Goal: Task Accomplishment & Management: Manage account settings

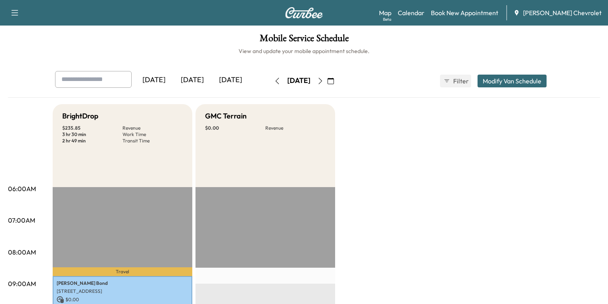
click at [337, 77] on button "button" at bounding box center [331, 81] width 14 height 13
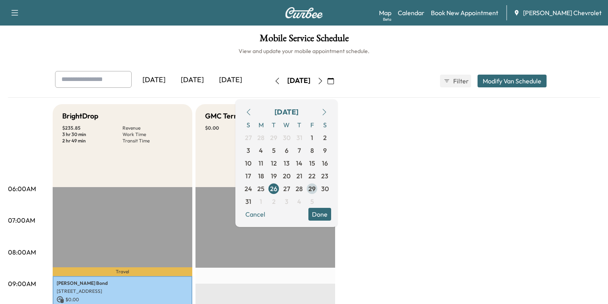
click at [315, 187] on span "29" at bounding box center [311, 189] width 7 height 10
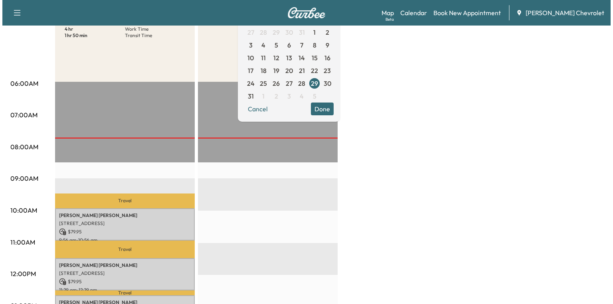
scroll to position [223, 0]
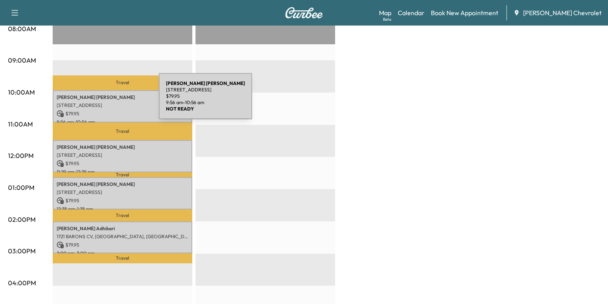
click at [99, 102] on p "[STREET_ADDRESS]" at bounding box center [123, 105] width 132 height 6
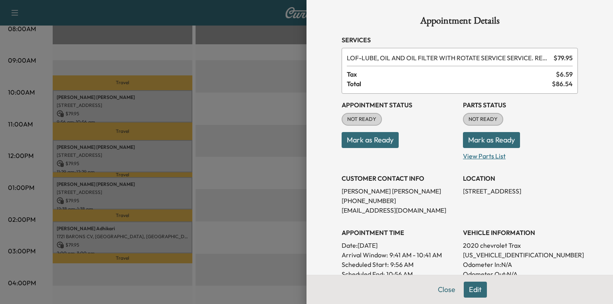
click at [483, 158] on p "View Parts List" at bounding box center [520, 154] width 115 height 13
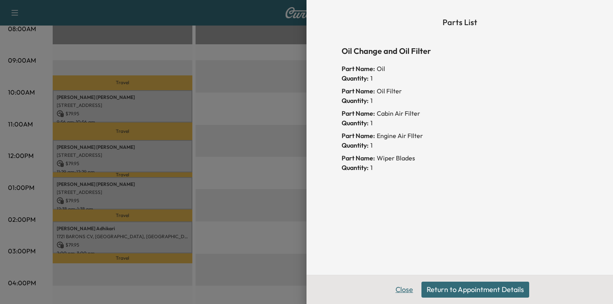
click at [405, 290] on button "Close" at bounding box center [404, 290] width 28 height 16
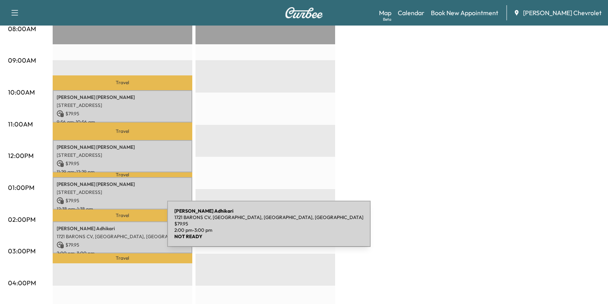
click at [107, 229] on div "[PERSON_NAME] 1721 BARONS CV, [GEOGRAPHIC_DATA], KY 41048, [GEOGRAPHIC_DATA] $ …" at bounding box center [123, 237] width 140 height 32
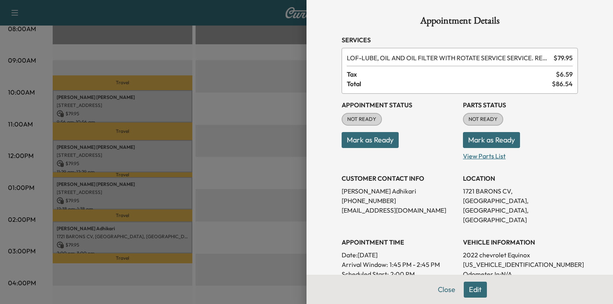
click at [477, 156] on p "View Parts List" at bounding box center [520, 154] width 115 height 13
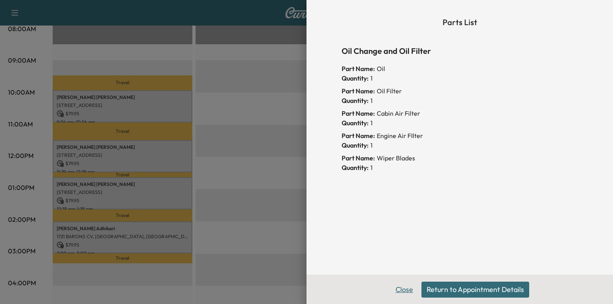
click at [408, 288] on button "Close" at bounding box center [404, 290] width 28 height 16
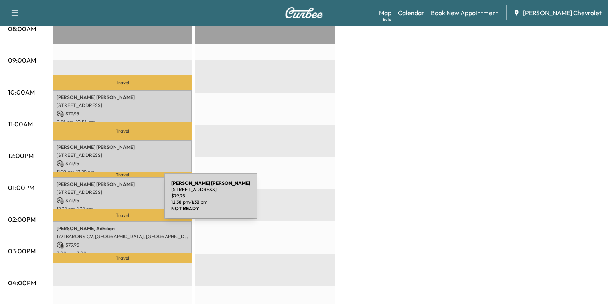
click at [99, 193] on p "[STREET_ADDRESS]" at bounding box center [123, 192] width 132 height 6
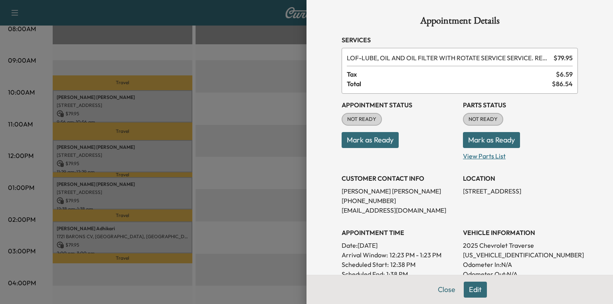
click at [466, 158] on p "View Parts List" at bounding box center [520, 154] width 115 height 13
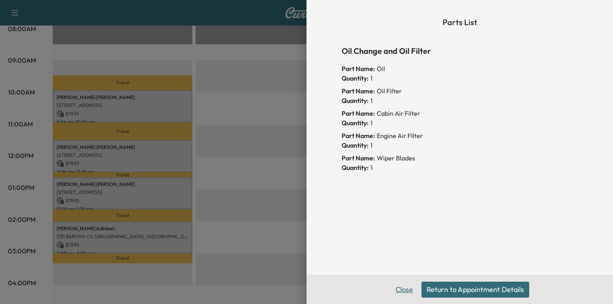
click at [406, 292] on button "Close" at bounding box center [404, 290] width 28 height 16
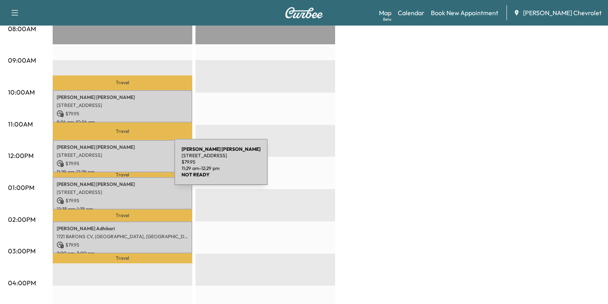
click at [107, 160] on p "$ 79.95" at bounding box center [123, 163] width 132 height 7
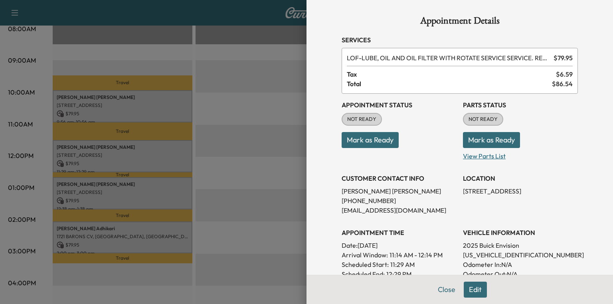
click at [465, 158] on p "View Parts List" at bounding box center [520, 154] width 115 height 13
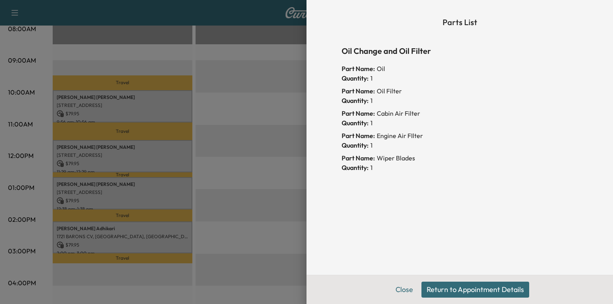
click at [242, 169] on div at bounding box center [306, 152] width 613 height 304
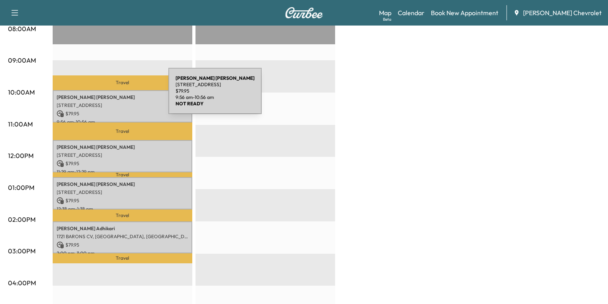
click at [108, 95] on p "[PERSON_NAME]" at bounding box center [123, 97] width 132 height 6
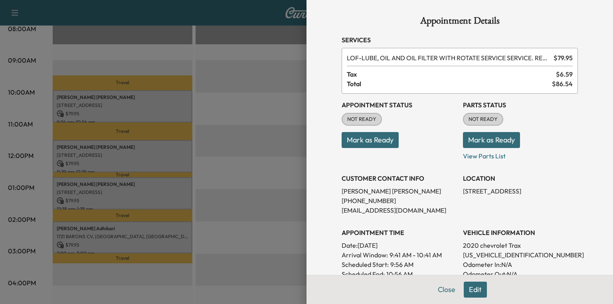
click at [479, 139] on button "Mark as Ready" at bounding box center [491, 140] width 57 height 16
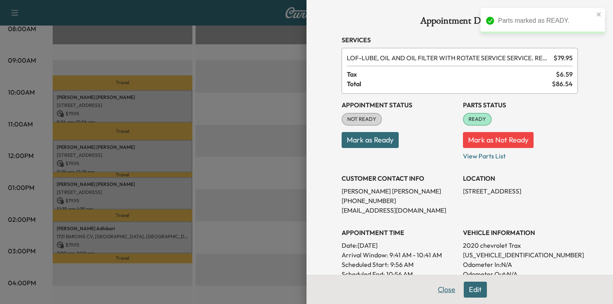
click at [437, 288] on button "Close" at bounding box center [446, 290] width 28 height 16
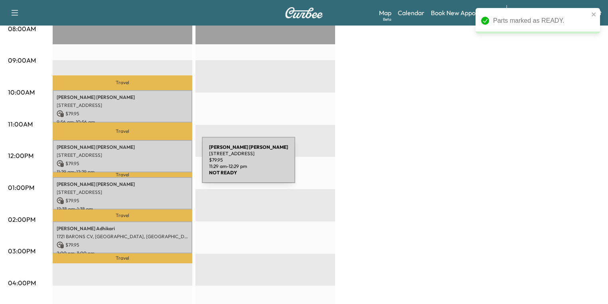
click at [131, 160] on p "$ 79.95" at bounding box center [123, 163] width 132 height 7
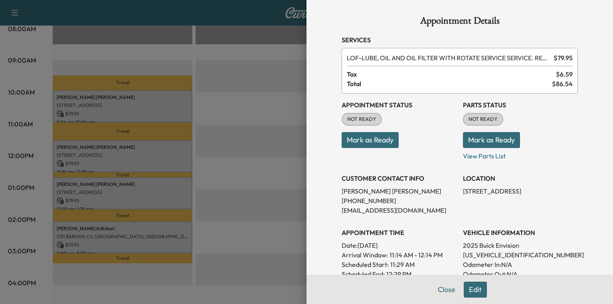
click at [99, 106] on div at bounding box center [306, 152] width 613 height 304
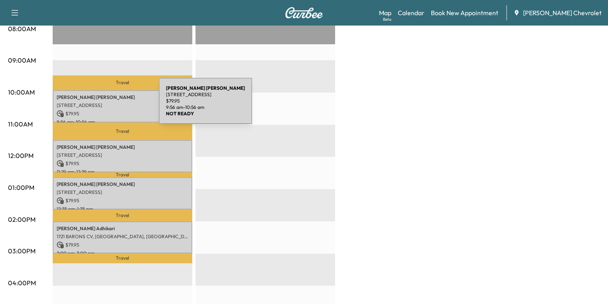
click at [99, 106] on p "[STREET_ADDRESS]" at bounding box center [123, 105] width 132 height 6
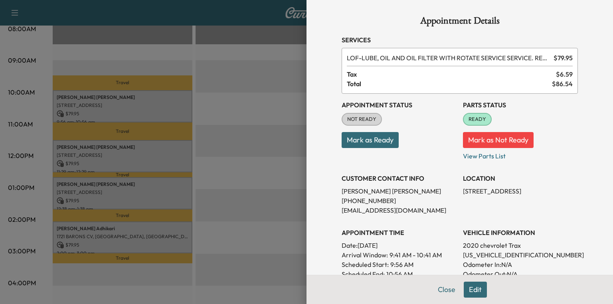
click at [363, 140] on button "Mark as Ready" at bounding box center [369, 140] width 57 height 16
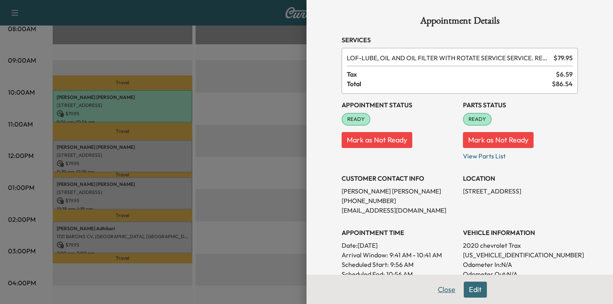
click at [440, 292] on button "Close" at bounding box center [446, 290] width 28 height 16
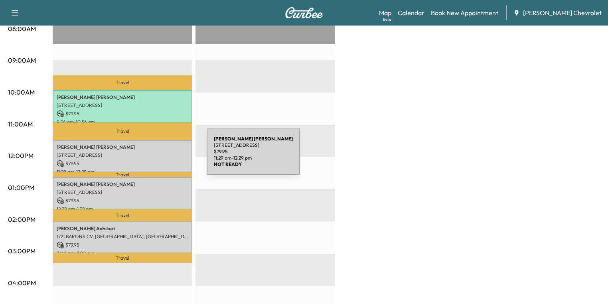
click at [147, 156] on div "[PERSON_NAME] [STREET_ADDRESS] $ 79.95 11:29 am - 12:29 pm" at bounding box center [123, 156] width 140 height 32
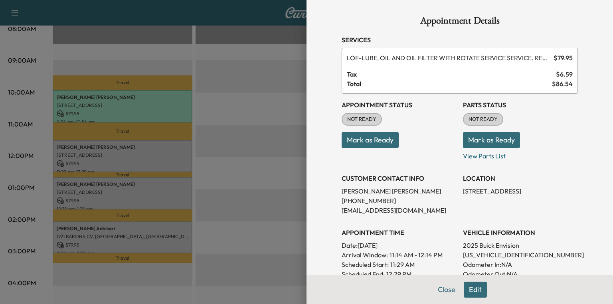
click at [474, 140] on button "Mark as Ready" at bounding box center [491, 140] width 57 height 16
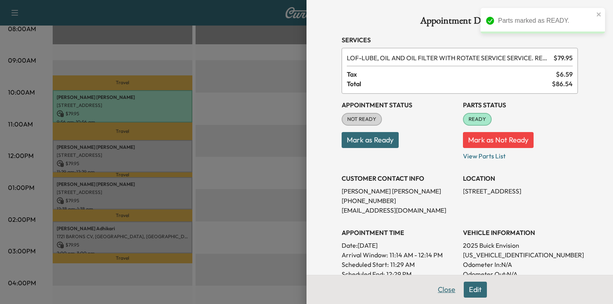
click at [443, 288] on button "Close" at bounding box center [446, 290] width 28 height 16
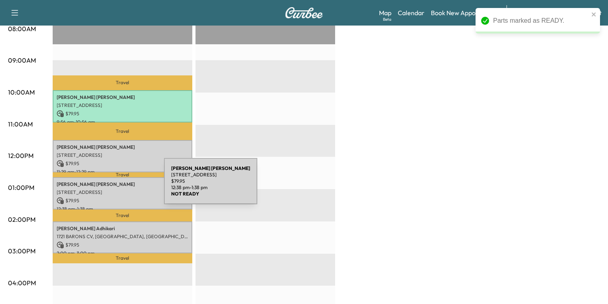
click at [104, 186] on div "[PERSON_NAME] [STREET_ADDRESS] $ 79.95 12:38 pm - 1:38 pm" at bounding box center [123, 193] width 140 height 32
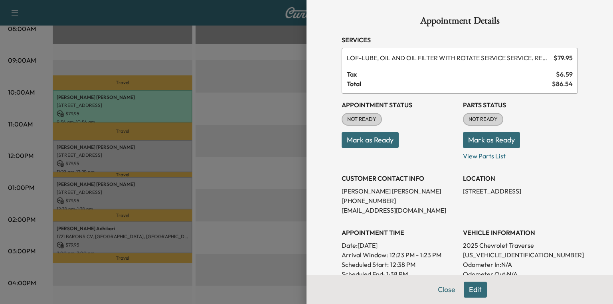
click at [483, 157] on p "View Parts List" at bounding box center [520, 154] width 115 height 13
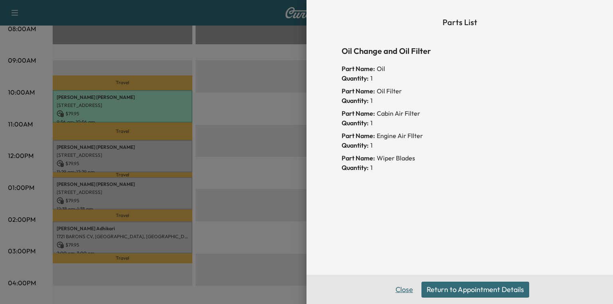
click at [408, 293] on button "Close" at bounding box center [404, 290] width 28 height 16
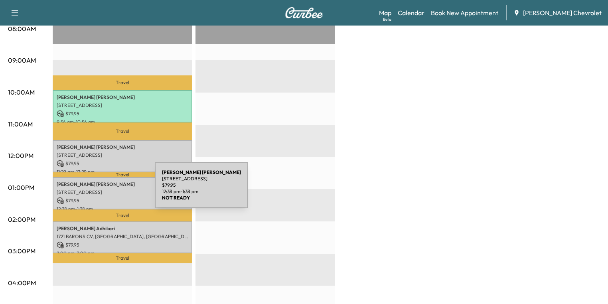
click at [95, 190] on p "[STREET_ADDRESS]" at bounding box center [123, 192] width 132 height 6
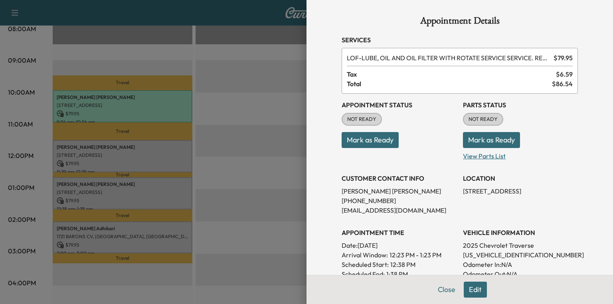
click at [469, 156] on p "View Parts List" at bounding box center [520, 154] width 115 height 13
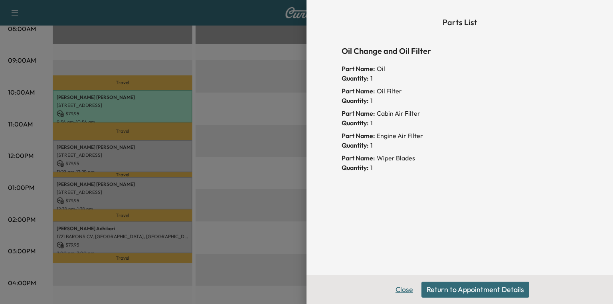
click at [397, 292] on button "Close" at bounding box center [404, 290] width 28 height 16
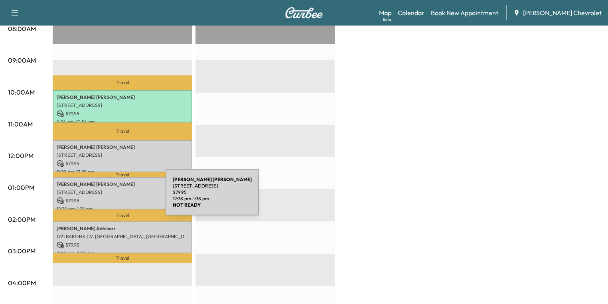
click at [106, 197] on p "$ 79.95" at bounding box center [123, 200] width 132 height 7
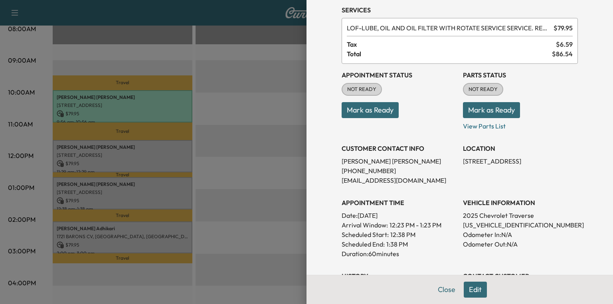
scroll to position [0, 0]
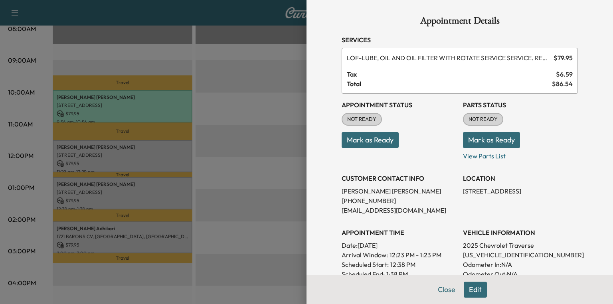
click at [475, 158] on p "View Parts List" at bounding box center [520, 154] width 115 height 13
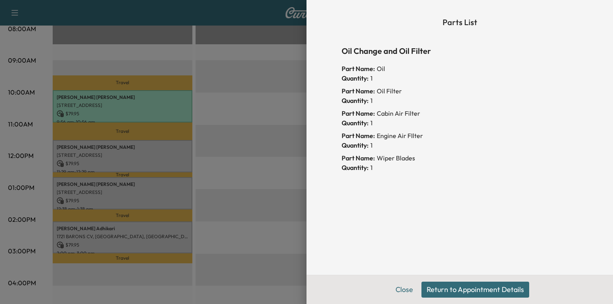
click at [275, 194] on div at bounding box center [306, 152] width 613 height 304
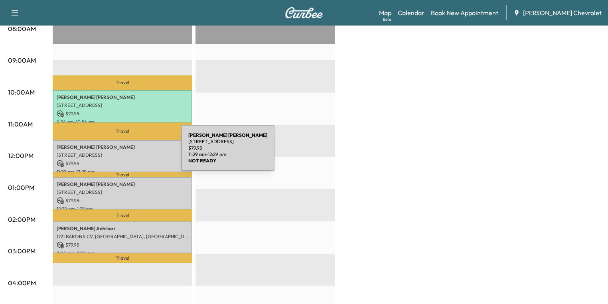
click at [121, 153] on p "[STREET_ADDRESS]" at bounding box center [123, 155] width 132 height 6
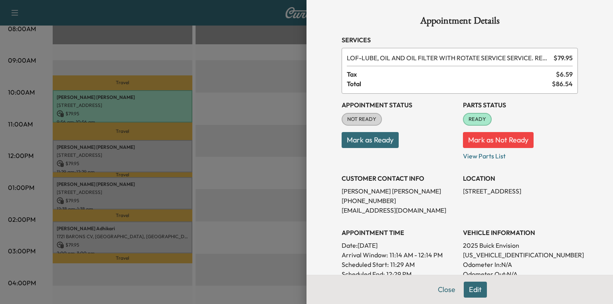
click at [248, 156] on div at bounding box center [306, 152] width 613 height 304
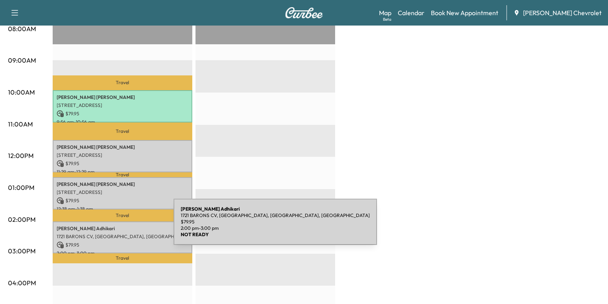
click at [114, 228] on p "[PERSON_NAME]" at bounding box center [123, 228] width 132 height 6
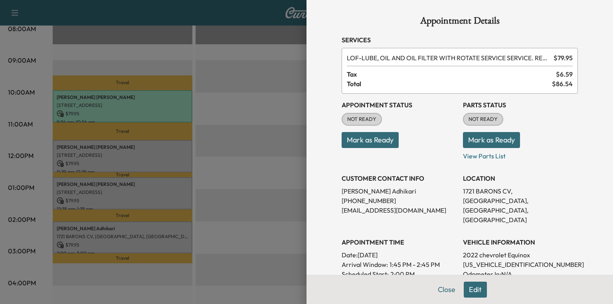
click at [166, 189] on div at bounding box center [306, 152] width 613 height 304
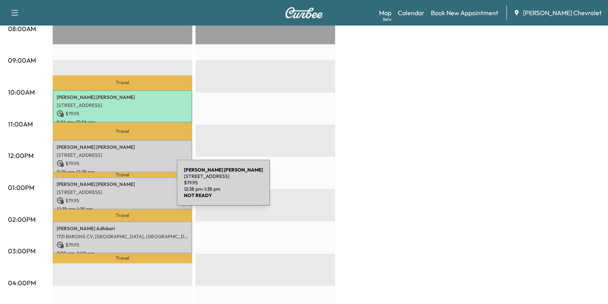
click at [117, 189] on p "[STREET_ADDRESS]" at bounding box center [123, 192] width 132 height 6
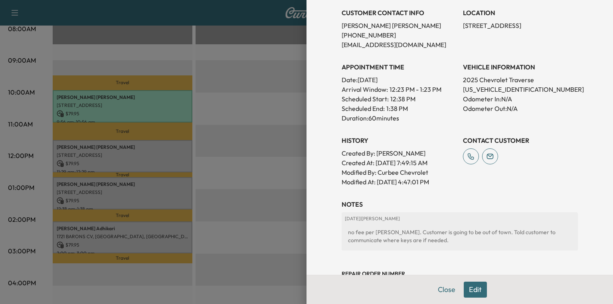
scroll to position [191, 0]
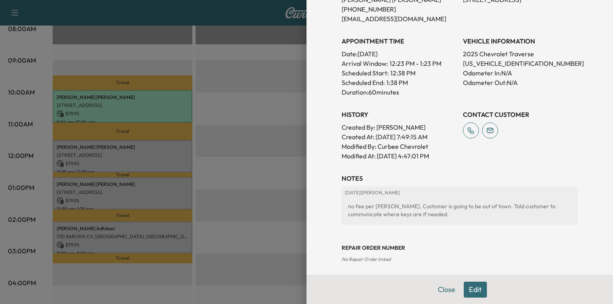
click at [445, 287] on button "Close" at bounding box center [446, 290] width 28 height 16
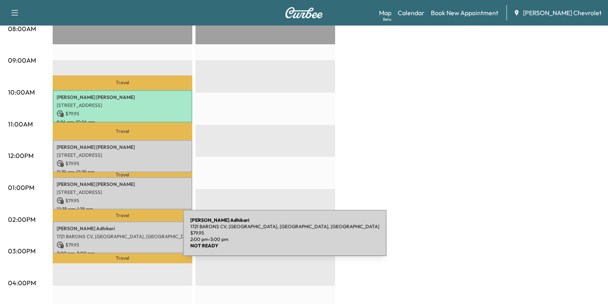
click at [122, 237] on div "[PERSON_NAME] 1721 BARONS CV, [GEOGRAPHIC_DATA], KY 41048, [GEOGRAPHIC_DATA] $ …" at bounding box center [123, 237] width 140 height 32
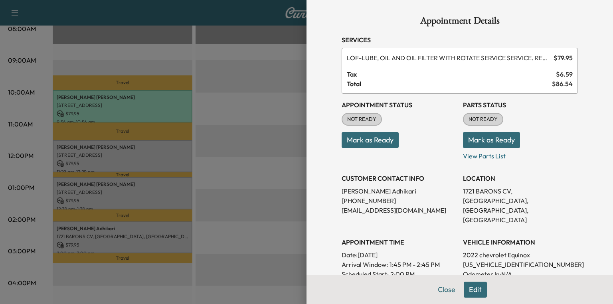
click at [482, 144] on button "Mark as Ready" at bounding box center [491, 140] width 57 height 16
click at [435, 289] on button "Close" at bounding box center [446, 290] width 28 height 16
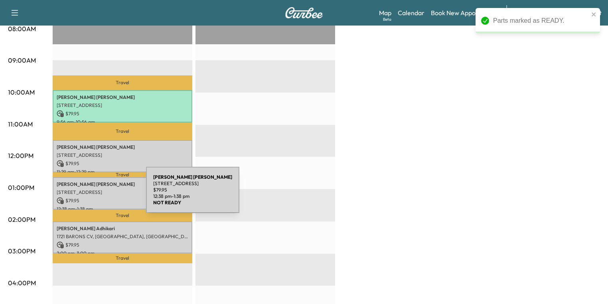
click at [86, 197] on p "$ 79.95" at bounding box center [123, 200] width 132 height 7
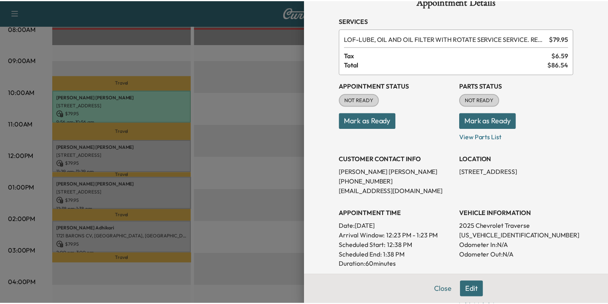
scroll to position [0, 0]
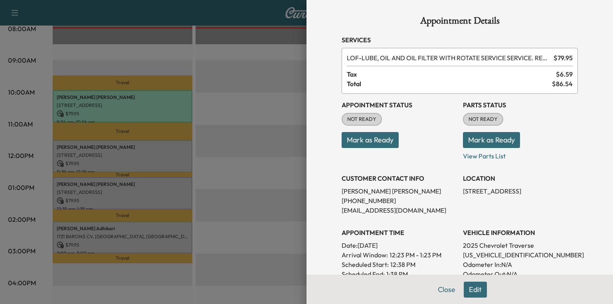
click at [495, 143] on button "Mark as Ready" at bounding box center [491, 140] width 57 height 16
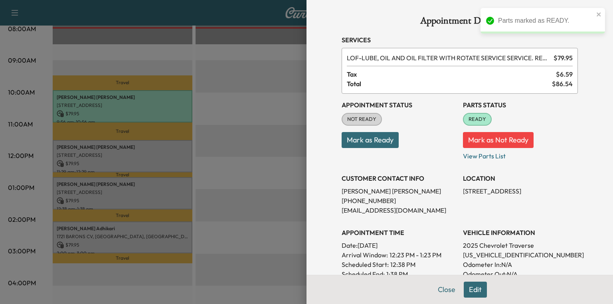
click at [279, 128] on div at bounding box center [306, 152] width 613 height 304
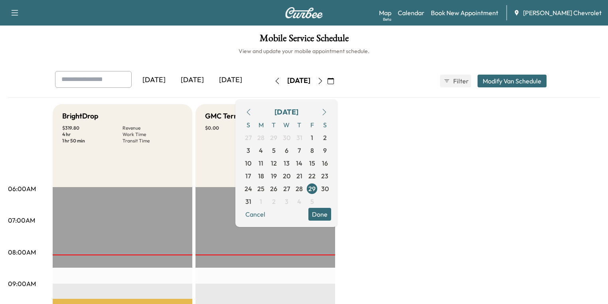
click at [331, 213] on button "Done" at bounding box center [319, 214] width 23 height 13
